Goal: Participate in discussion

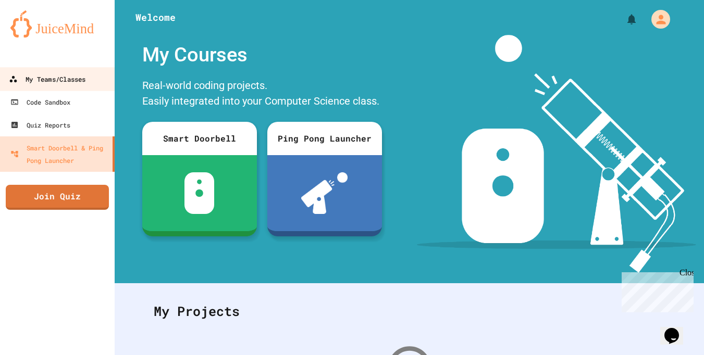
click at [58, 86] on link "My Teams/Classes" at bounding box center [57, 78] width 118 height 23
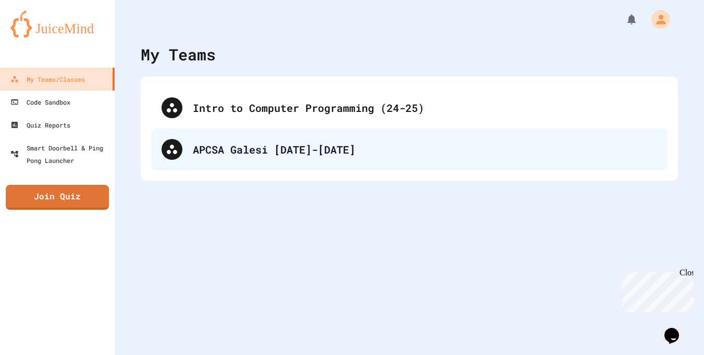
click at [209, 146] on div "APCSA Galesi [DATE]-[DATE]" at bounding box center [425, 150] width 464 height 16
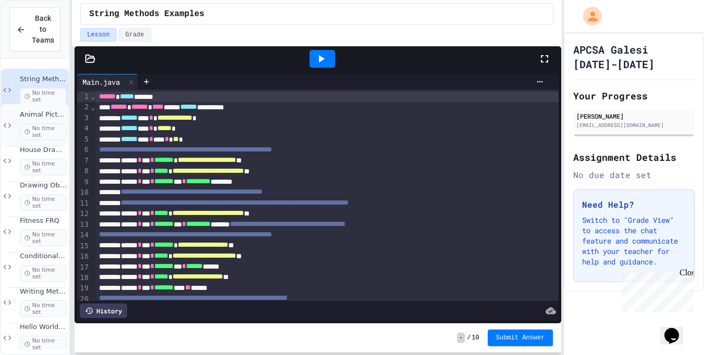
click at [59, 116] on span "Animal Picture Project" at bounding box center [43, 114] width 47 height 9
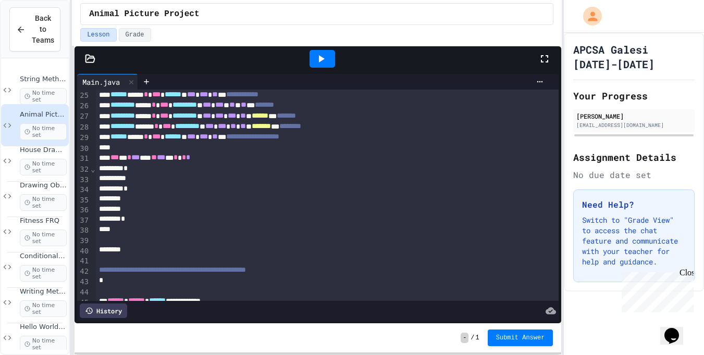
scroll to position [260, 0]
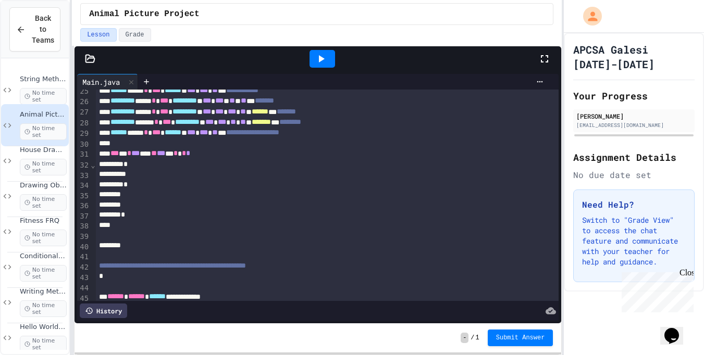
click at [188, 183] on div "*" at bounding box center [327, 185] width 463 height 10
click at [186, 178] on div at bounding box center [327, 174] width 463 height 10
click at [148, 187] on div "*" at bounding box center [327, 185] width 463 height 10
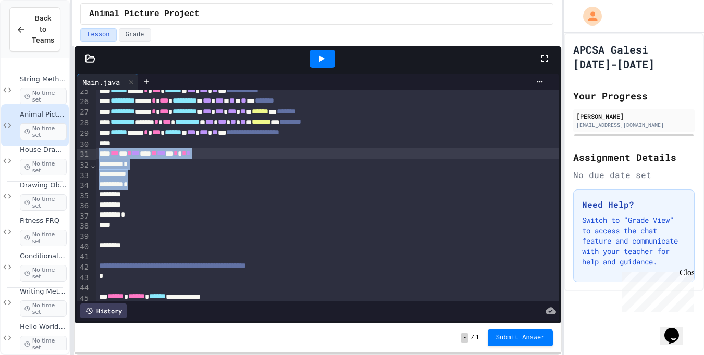
drag, startPoint x: 148, startPoint y: 187, endPoint x: 111, endPoint y: 157, distance: 48.2
click at [111, 157] on div "**********" at bounding box center [327, 180] width 463 height 703
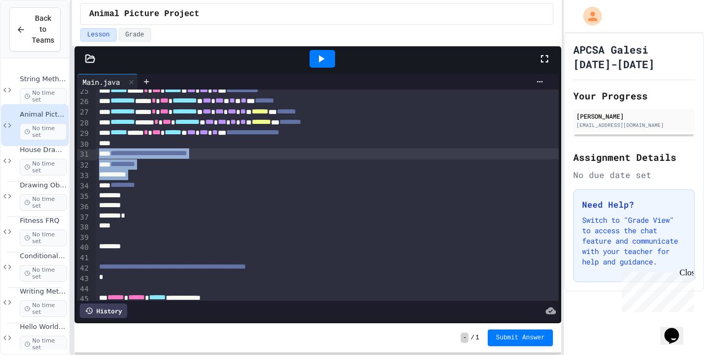
click at [317, 65] on icon at bounding box center [321, 59] width 13 height 13
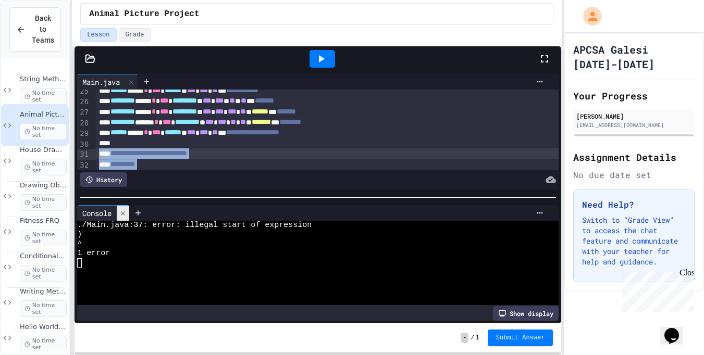
click at [123, 214] on icon at bounding box center [123, 213] width 4 height 4
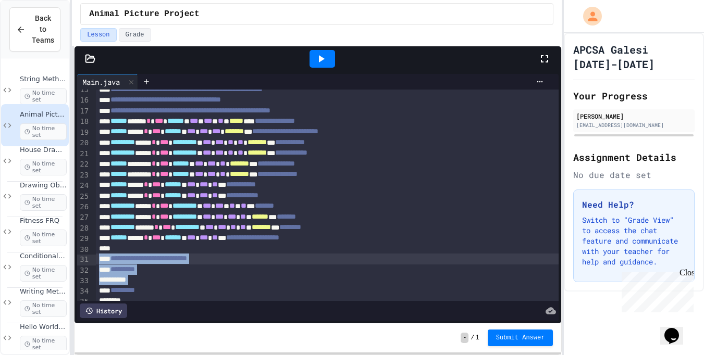
scroll to position [154, 0]
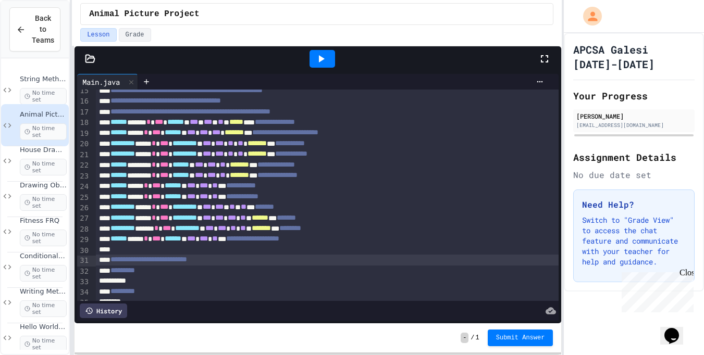
click at [328, 58] on div at bounding box center [322, 59] width 26 height 18
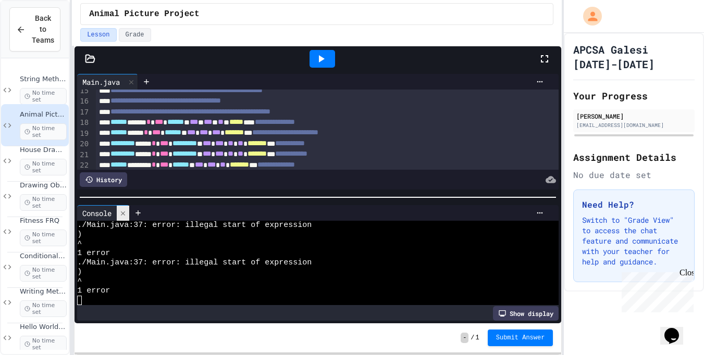
click at [124, 215] on icon at bounding box center [122, 213] width 7 height 7
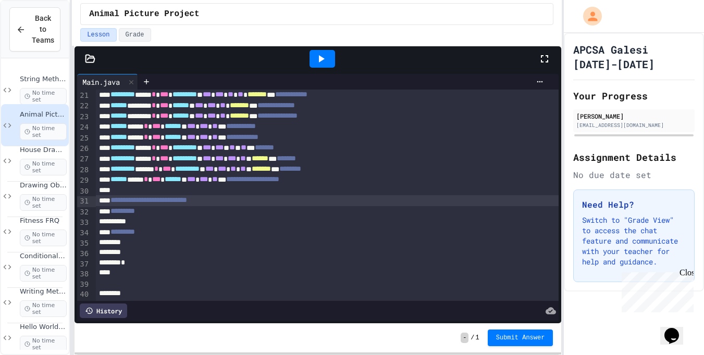
scroll to position [223, 0]
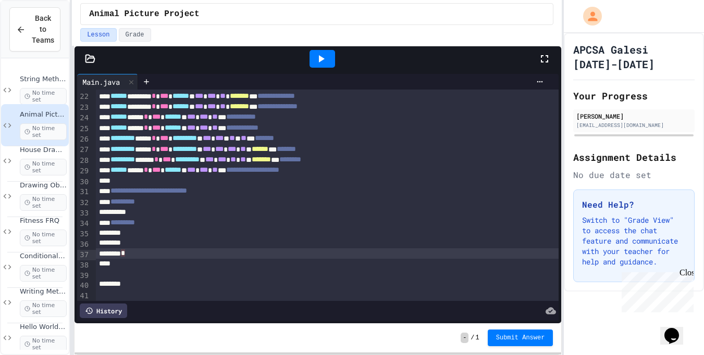
click at [149, 255] on div "*" at bounding box center [327, 253] width 463 height 10
click at [305, 56] on div at bounding box center [322, 59] width 36 height 28
click at [320, 56] on icon at bounding box center [322, 58] width 6 height 7
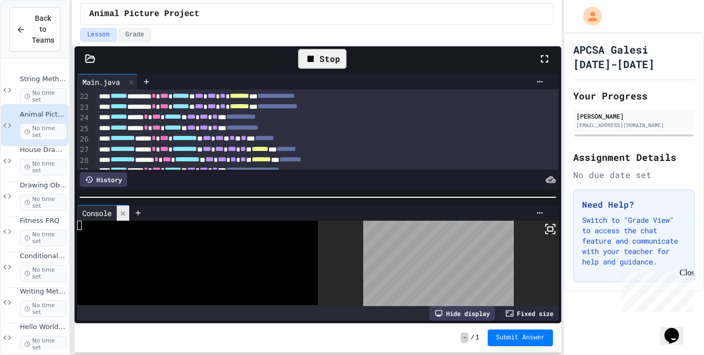
click at [123, 217] on div at bounding box center [123, 213] width 13 height 15
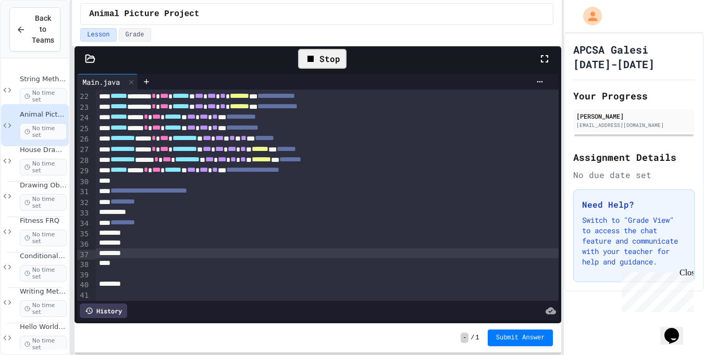
scroll to position [246, 0]
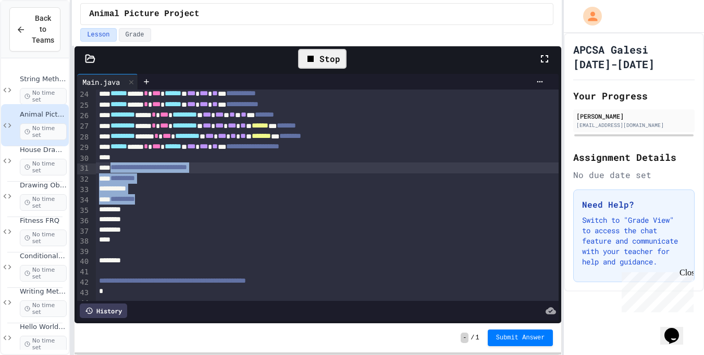
drag, startPoint x: 161, startPoint y: 201, endPoint x: 116, endPoint y: 171, distance: 54.2
click at [116, 171] on div "**********" at bounding box center [327, 195] width 463 height 704
click at [177, 186] on div at bounding box center [327, 188] width 463 height 10
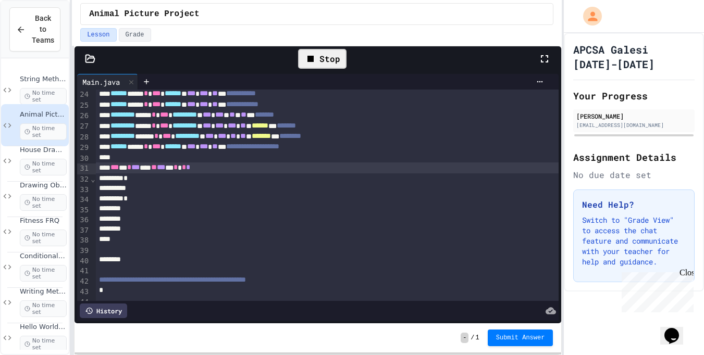
click at [236, 172] on div "*** ** * *** *** ** *** *** * * * *" at bounding box center [327, 168] width 463 height 10
click at [176, 185] on div at bounding box center [327, 188] width 463 height 10
click at [157, 170] on span "**" at bounding box center [154, 167] width 6 height 7
click at [215, 193] on div at bounding box center [327, 188] width 463 height 10
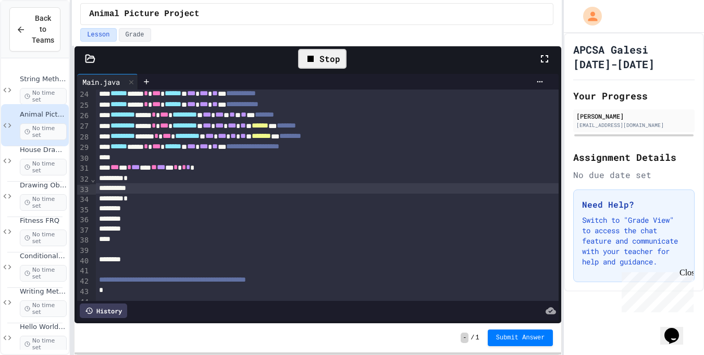
click at [188, 164] on div "*** ** * *** *** ** *** *** * * * * *" at bounding box center [327, 168] width 463 height 10
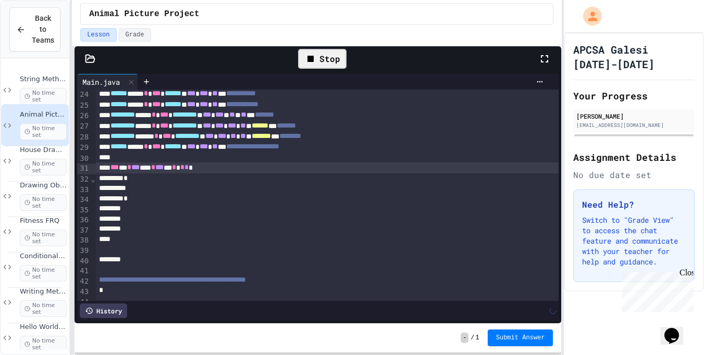
click at [183, 186] on div at bounding box center [327, 188] width 463 height 10
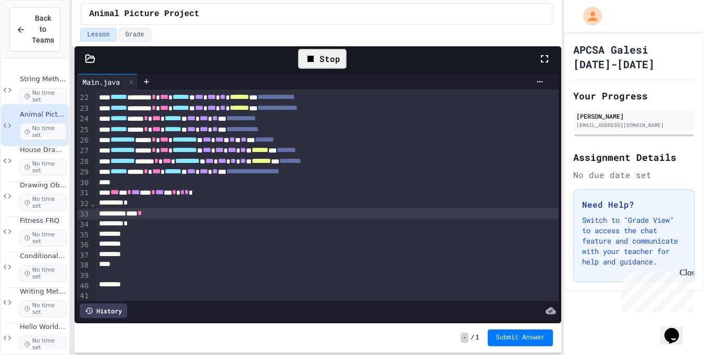
scroll to position [216, 0]
